Goal: Information Seeking & Learning: Learn about a topic

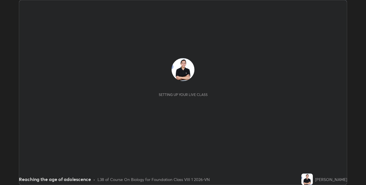
scroll to position [185, 366]
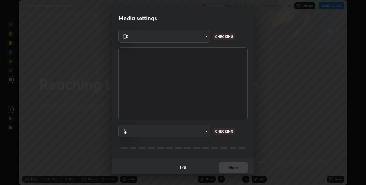
type input "e74ca63ae388f954bfaf6653c56e5440299f2e2585bfa252c10ec08d26b876d3"
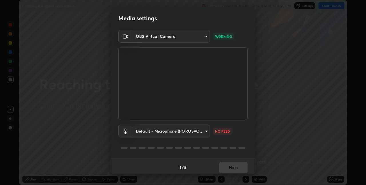
click at [165, 132] on body "Erase all Reaching the age of adolescence Recording WAS SCHEDULED TO START AT 6…" at bounding box center [183, 92] width 366 height 185
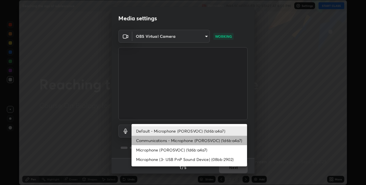
click at [166, 142] on li "Communications - Microphone (POROSVOC) (1d6b:a4a7)" at bounding box center [190, 140] width 116 height 9
type input "communications"
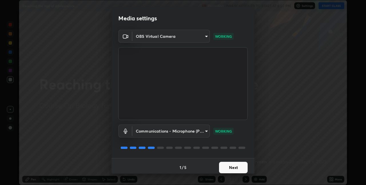
click at [223, 168] on button "Next" at bounding box center [233, 167] width 29 height 11
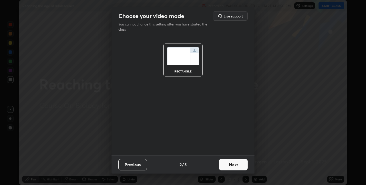
click at [230, 164] on button "Next" at bounding box center [233, 164] width 29 height 11
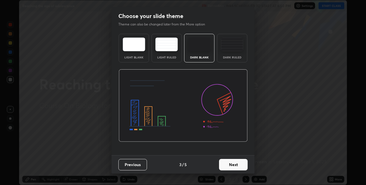
click at [231, 164] on button "Next" at bounding box center [233, 164] width 29 height 11
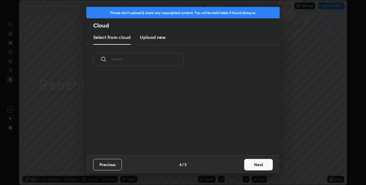
click at [231, 164] on div "Previous 4 / 5 Next" at bounding box center [183, 164] width 194 height 18
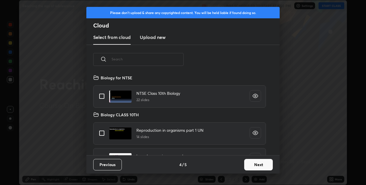
click at [249, 164] on button "Next" at bounding box center [259, 164] width 29 height 11
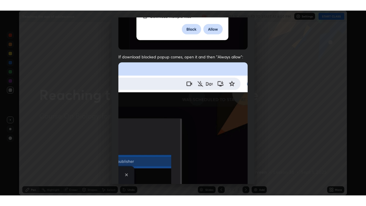
scroll to position [120, 0]
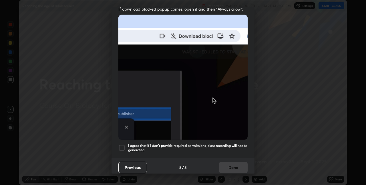
click at [138, 148] on h5 "I agree that if I don't provide required permissions, class recording will not …" at bounding box center [188, 147] width 120 height 9
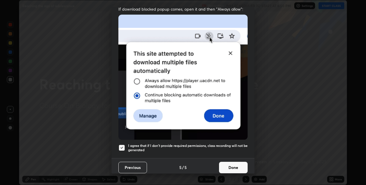
click at [224, 163] on button "Done" at bounding box center [233, 167] width 29 height 11
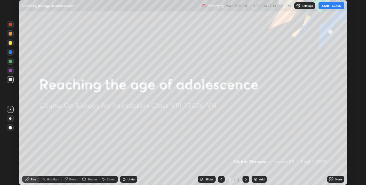
click at [326, 8] on button "START CLASS" at bounding box center [332, 5] width 26 height 7
click at [331, 181] on icon at bounding box center [330, 180] width 1 height 1
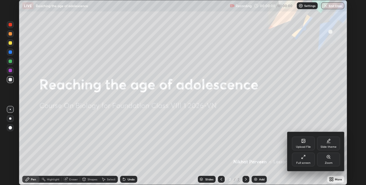
click at [300, 159] on div "Full screen" at bounding box center [303, 160] width 23 height 14
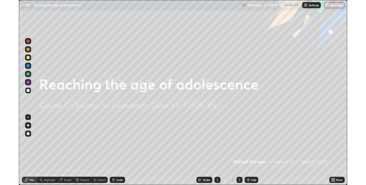
scroll to position [206, 366]
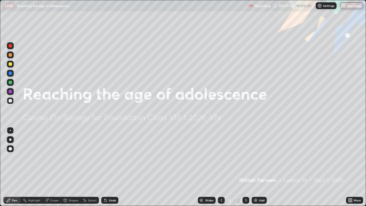
click at [256, 185] on img at bounding box center [256, 200] width 5 height 5
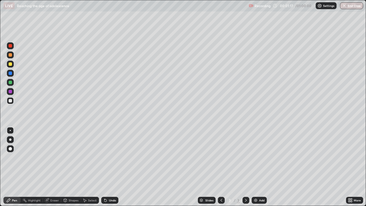
click at [9, 140] on div at bounding box center [10, 140] width 2 height 2
click at [111, 185] on div "Undo" at bounding box center [112, 200] width 7 height 3
click at [11, 92] on div at bounding box center [10, 91] width 3 height 3
click at [9, 83] on div at bounding box center [10, 82] width 3 height 3
click at [12, 63] on div at bounding box center [10, 63] width 3 height 3
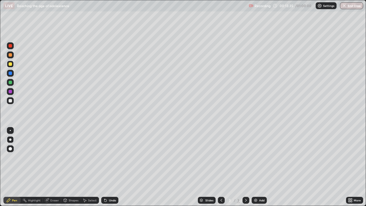
click at [259, 185] on div "Add" at bounding box center [259, 200] width 15 height 7
click at [11, 102] on div at bounding box center [10, 100] width 3 height 3
click at [111, 185] on div "Undo" at bounding box center [112, 200] width 7 height 3
click at [256, 185] on img at bounding box center [256, 200] width 5 height 5
click at [221, 185] on icon at bounding box center [221, 200] width 5 height 5
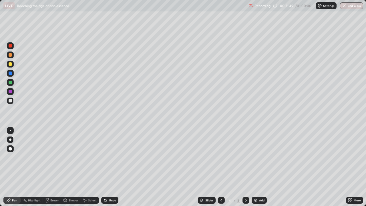
click at [256, 185] on img at bounding box center [256, 200] width 5 height 5
click at [11, 67] on div at bounding box center [10, 64] width 7 height 7
click at [111, 185] on div "Undo" at bounding box center [112, 200] width 7 height 3
click at [8, 92] on div at bounding box center [10, 91] width 7 height 7
click at [9, 73] on div at bounding box center [10, 73] width 3 height 3
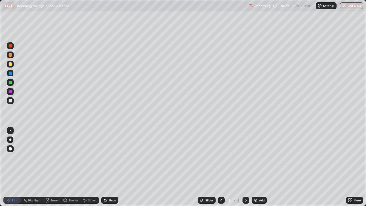
click at [10, 82] on div at bounding box center [10, 82] width 3 height 3
click at [10, 131] on div at bounding box center [10, 130] width 1 height 1
click at [245, 185] on icon at bounding box center [246, 200] width 5 height 5
click at [10, 140] on div at bounding box center [10, 140] width 2 height 2
click at [12, 48] on div at bounding box center [10, 45] width 7 height 7
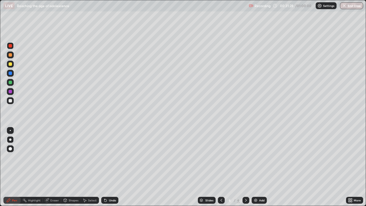
click at [108, 185] on div "Undo" at bounding box center [109, 200] width 17 height 7
click at [220, 185] on icon at bounding box center [221, 200] width 5 height 5
click at [10, 131] on div at bounding box center [10, 130] width 1 height 1
click at [11, 101] on div at bounding box center [10, 100] width 3 height 3
click at [246, 185] on icon at bounding box center [246, 200] width 5 height 5
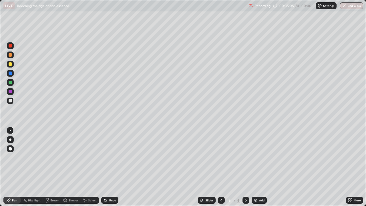
click at [106, 185] on icon at bounding box center [105, 200] width 5 height 5
click at [108, 185] on div "Undo" at bounding box center [109, 200] width 17 height 7
click at [111, 185] on div "Undo" at bounding box center [112, 200] width 7 height 3
click at [12, 47] on div at bounding box center [10, 45] width 3 height 3
click at [10, 141] on div at bounding box center [10, 140] width 2 height 2
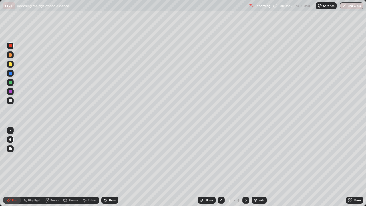
click at [13, 103] on div at bounding box center [10, 100] width 7 height 7
click at [10, 131] on div at bounding box center [10, 130] width 1 height 1
click at [107, 185] on div "Undo" at bounding box center [109, 200] width 17 height 7
click at [11, 92] on div at bounding box center [10, 91] width 3 height 3
click at [10, 140] on div at bounding box center [10, 140] width 2 height 2
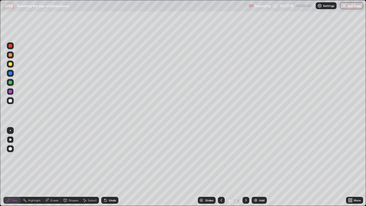
click at [12, 102] on div at bounding box center [10, 100] width 7 height 7
click at [114, 185] on div "Undo" at bounding box center [112, 200] width 7 height 3
click at [112, 185] on div "Undo" at bounding box center [112, 200] width 7 height 3
click at [110, 185] on div "Undo" at bounding box center [112, 200] width 7 height 3
click at [111, 185] on div "Undo" at bounding box center [112, 200] width 7 height 3
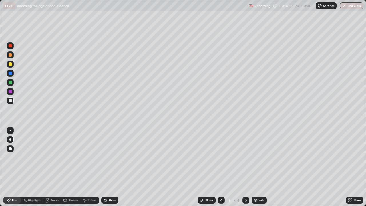
click at [112, 185] on div "Undo" at bounding box center [109, 200] width 17 height 7
click at [113, 185] on div "Undo" at bounding box center [109, 200] width 17 height 7
click at [10, 82] on div at bounding box center [10, 82] width 3 height 3
click at [259, 185] on div "Add" at bounding box center [259, 200] width 15 height 7
click at [109, 185] on div "Undo" at bounding box center [112, 200] width 7 height 3
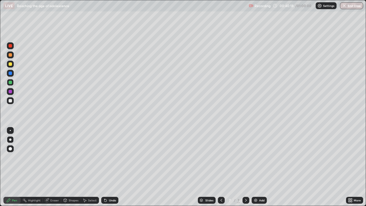
click at [10, 92] on div at bounding box center [10, 91] width 3 height 3
click at [11, 82] on div at bounding box center [10, 82] width 3 height 3
click at [109, 185] on div "Undo" at bounding box center [109, 200] width 17 height 7
click at [8, 94] on div at bounding box center [10, 91] width 7 height 7
click at [259, 185] on div "Add" at bounding box center [261, 200] width 5 height 3
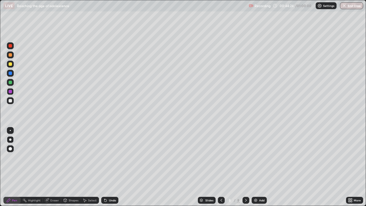
click at [54, 185] on div "Eraser" at bounding box center [52, 200] width 18 height 7
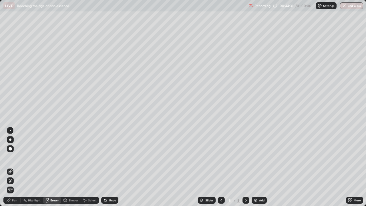
click at [18, 185] on div "Pen" at bounding box center [11, 200] width 17 height 7
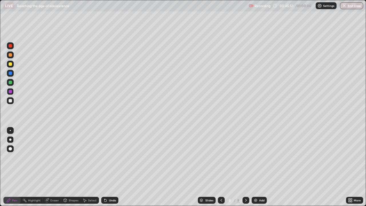
click at [220, 185] on icon at bounding box center [221, 200] width 5 height 5
click at [218, 185] on div at bounding box center [221, 200] width 7 height 11
click at [221, 185] on icon at bounding box center [221, 200] width 5 height 5
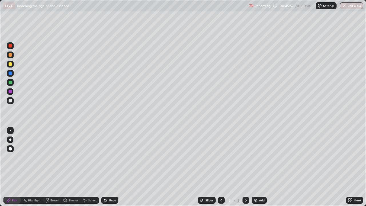
click at [246, 185] on icon at bounding box center [246, 200] width 5 height 5
click at [8, 103] on div at bounding box center [10, 100] width 7 height 7
click at [109, 185] on div "Undo" at bounding box center [112, 200] width 7 height 3
click at [111, 185] on div "Undo" at bounding box center [109, 200] width 17 height 7
click at [112, 185] on div "Undo" at bounding box center [109, 200] width 17 height 7
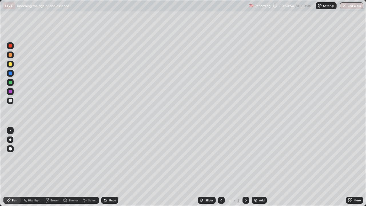
click at [13, 45] on div at bounding box center [10, 45] width 7 height 7
click at [35, 185] on div "Highlight" at bounding box center [34, 200] width 13 height 3
click at [10, 181] on icon at bounding box center [9, 181] width 1 height 1
click at [107, 185] on div "Undo" at bounding box center [109, 200] width 17 height 7
click at [10, 63] on div at bounding box center [10, 63] width 3 height 3
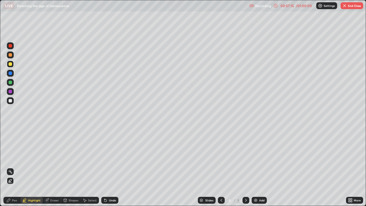
click at [247, 185] on icon at bounding box center [246, 200] width 5 height 5
click at [220, 185] on icon at bounding box center [221, 200] width 5 height 5
click at [353, 185] on div "More" at bounding box center [354, 200] width 17 height 7
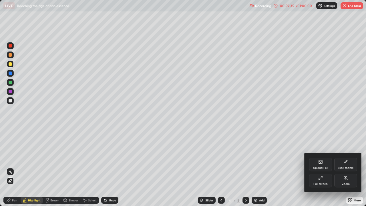
click at [324, 184] on div "Full screen" at bounding box center [321, 184] width 14 height 3
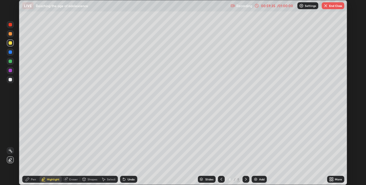
scroll to position [28447, 28266]
click at [327, 7] on img "button" at bounding box center [326, 5] width 5 height 5
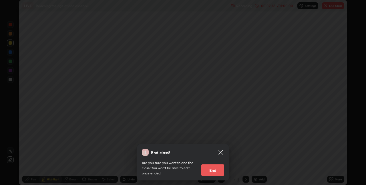
click at [218, 169] on button "End" at bounding box center [213, 169] width 23 height 11
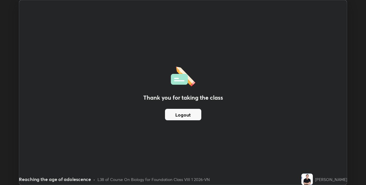
click at [190, 116] on button "Logout" at bounding box center [183, 114] width 36 height 11
